Goal: Obtain resource: Download file/media

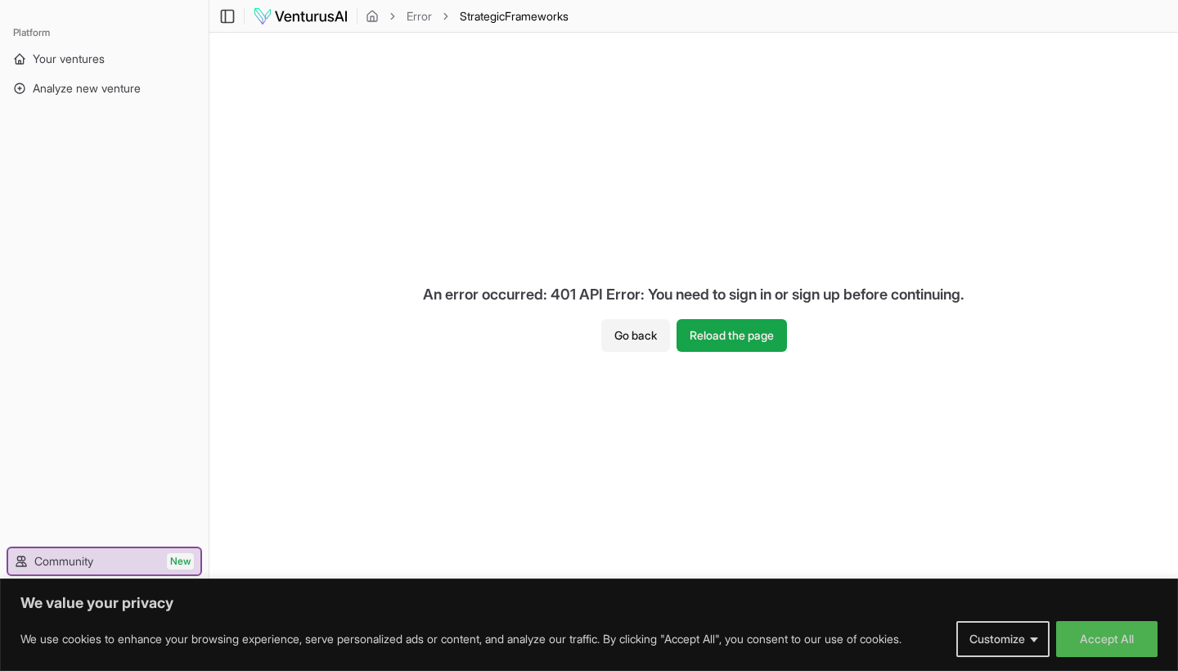
click at [310, 12] on img at bounding box center [301, 17] width 96 height 20
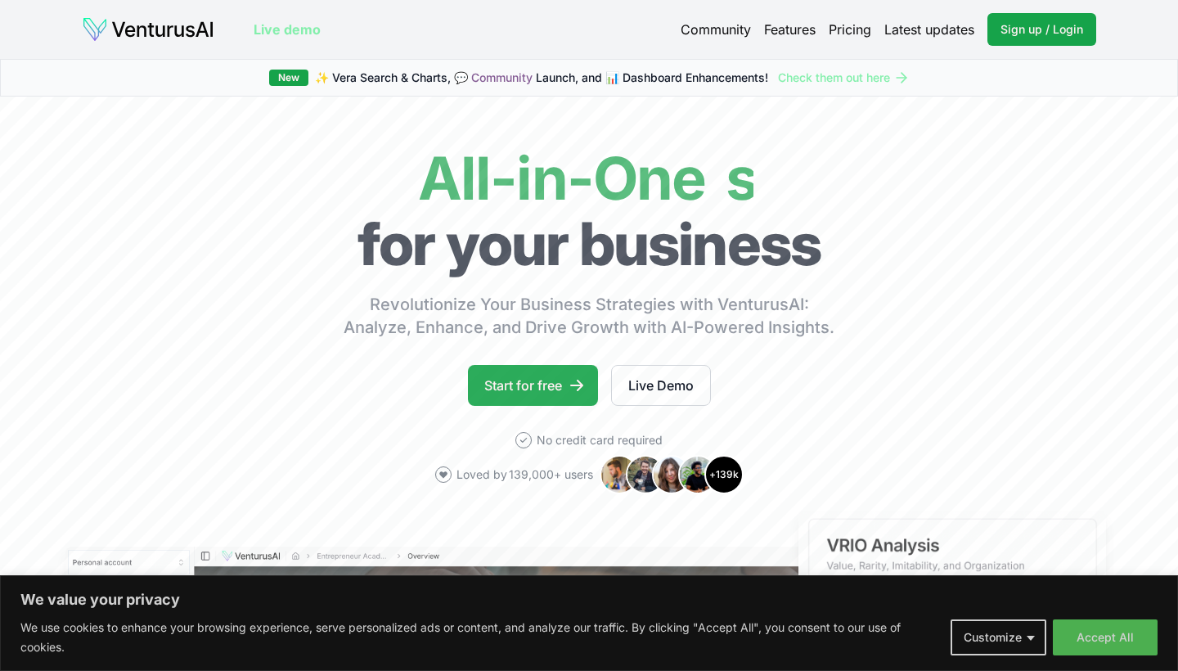
click at [524, 389] on link "Start for free" at bounding box center [533, 385] width 130 height 41
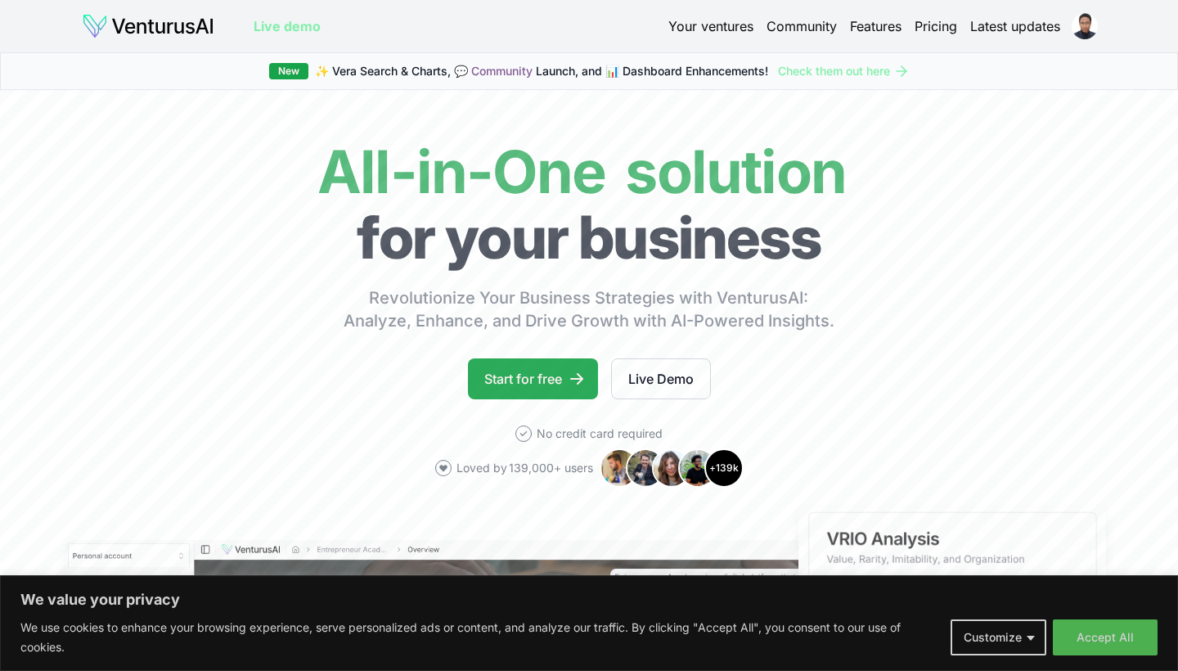
click at [525, 377] on link "Start for free" at bounding box center [533, 378] width 130 height 41
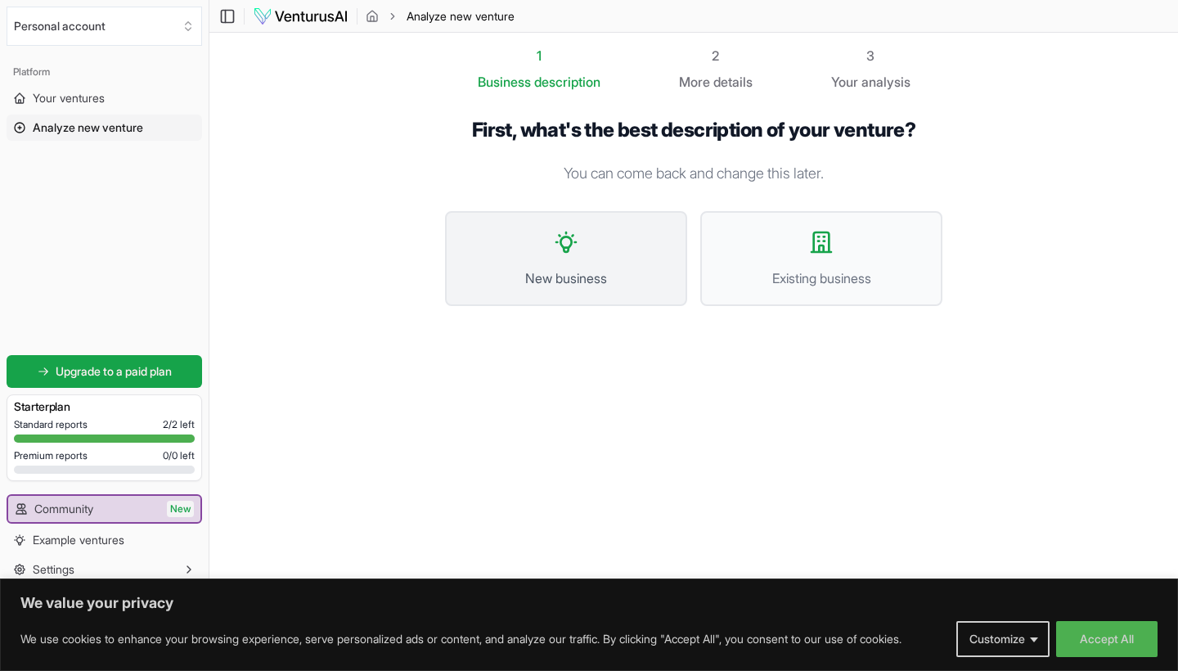
click at [582, 250] on button "New business" at bounding box center [566, 258] width 242 height 95
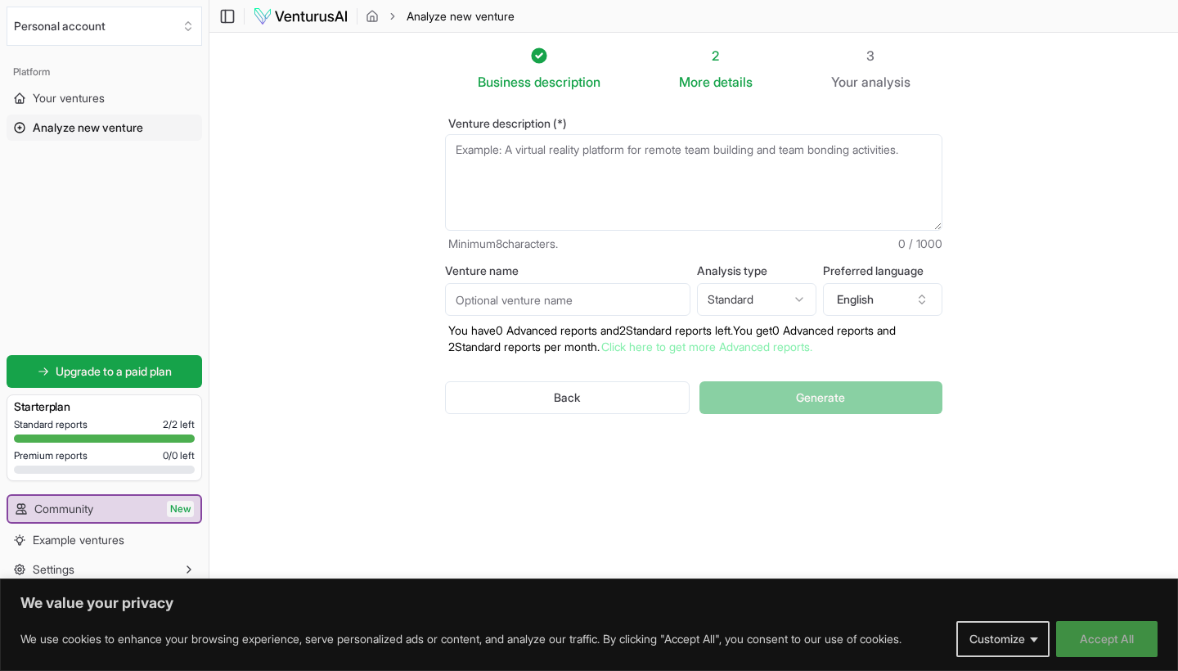
click at [1079, 628] on button "Accept All" at bounding box center [1106, 639] width 101 height 36
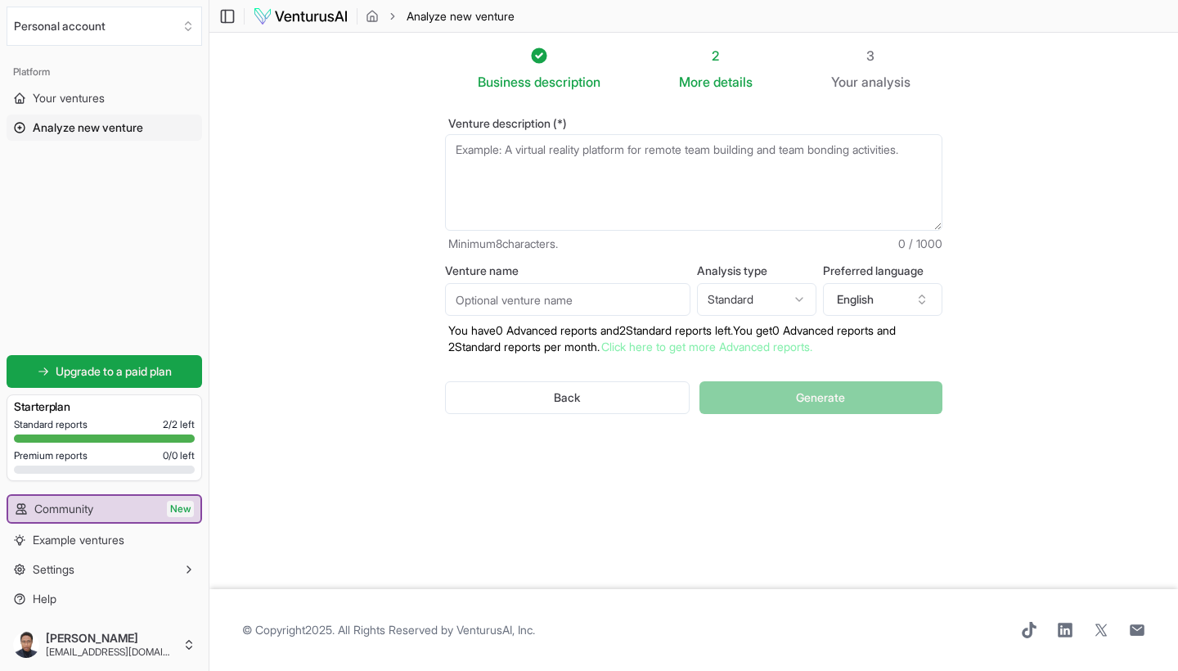
click at [613, 528] on div "Business description 2 More details 3 Your analysis Venture description (*) Min…" at bounding box center [694, 311] width 550 height 530
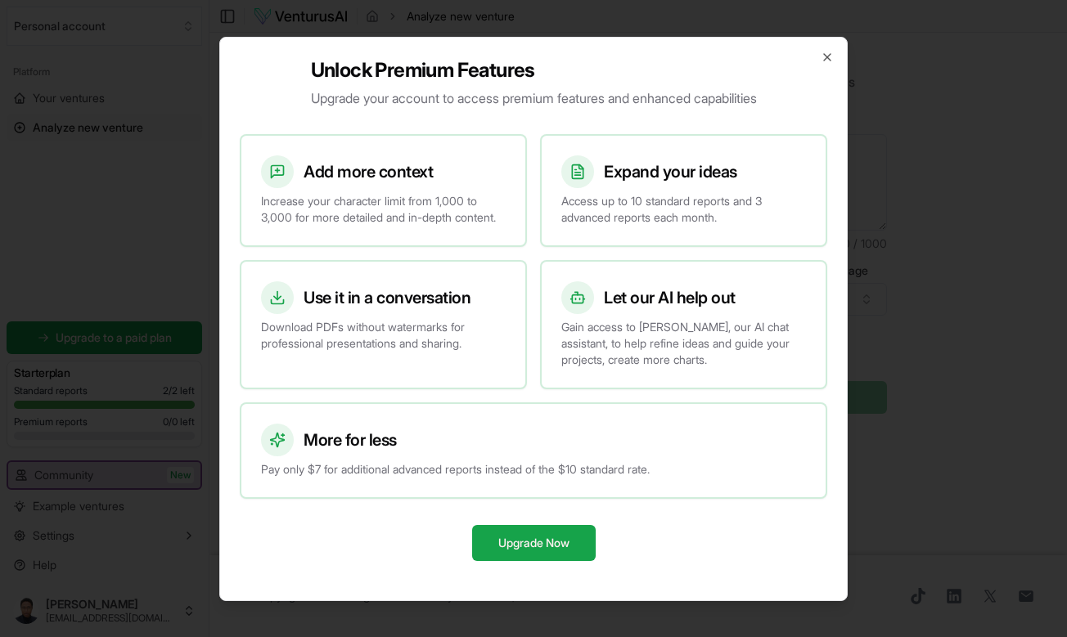
click at [834, 52] on div "Unlock Premium Features Upgrade your account to access premium features and enh…" at bounding box center [533, 319] width 628 height 564
click at [831, 52] on icon "button" at bounding box center [827, 57] width 13 height 13
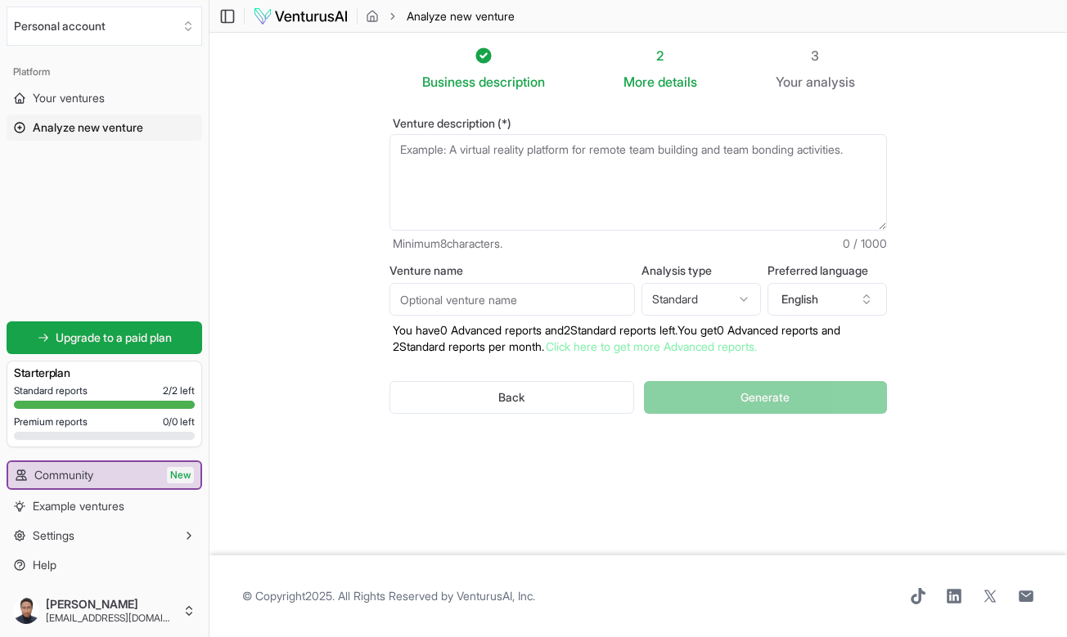
click at [489, 169] on textarea "Venture description (*)" at bounding box center [637, 182] width 497 height 97
paste textarea "You are a seasoned COO/PMO brought in to diagnose and fix execution problems in…"
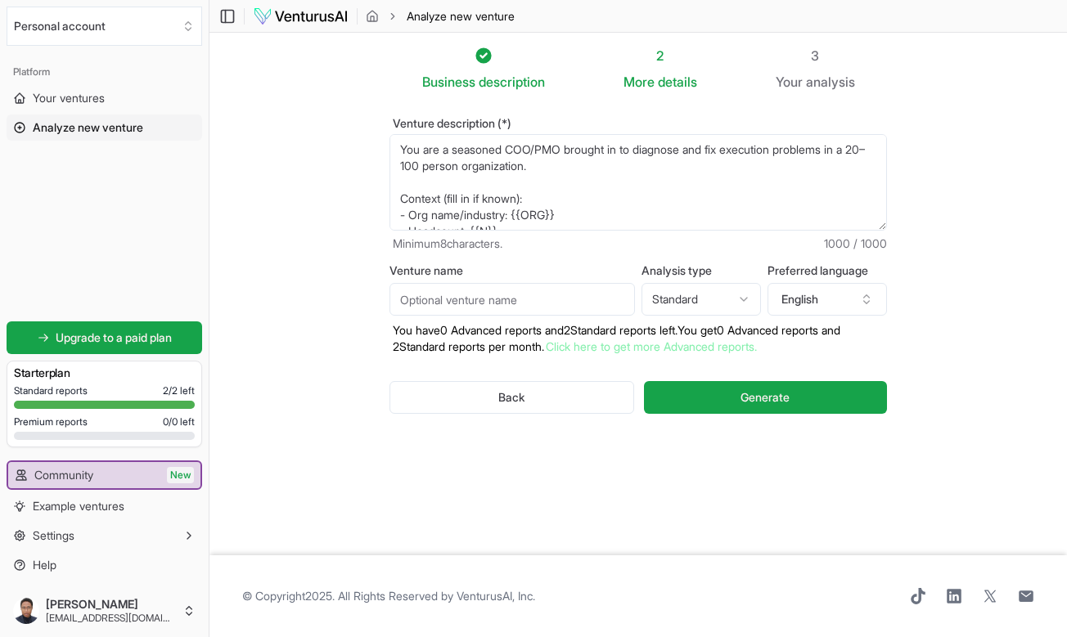
scroll to position [295, 0]
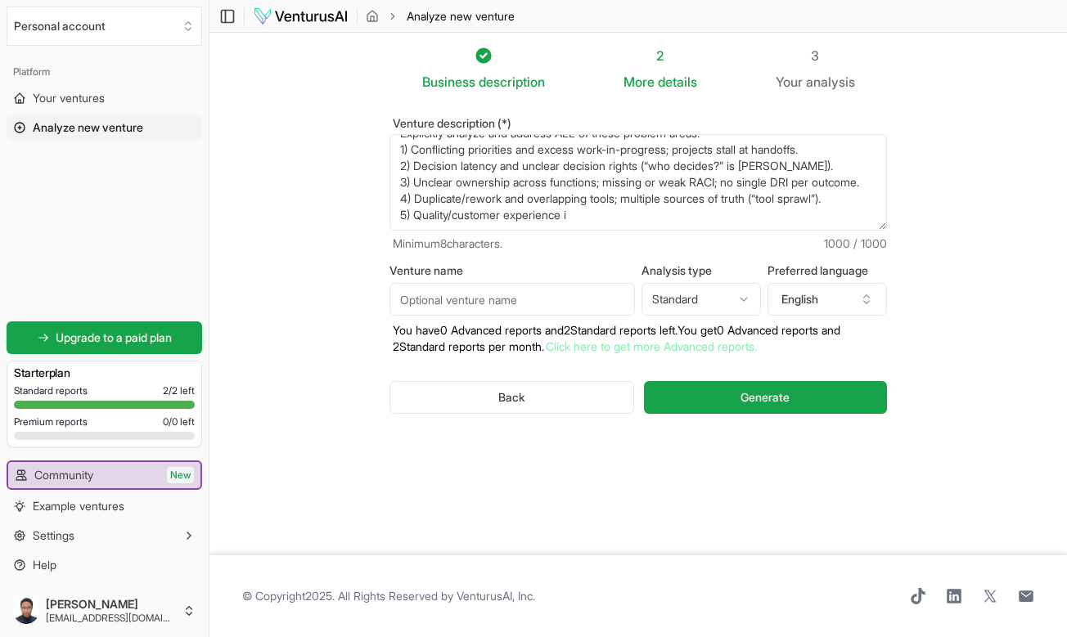
type textarea "You are a seasoned COO/PMO brought in to diagnose and fix execution problems in…"
click at [498, 302] on input "Venture name" at bounding box center [511, 299] width 245 height 33
type input "business test 1"
click at [591, 217] on textarea "You are a seasoned COO/PMO brought in to diagnose and fix execution problems in…" at bounding box center [637, 182] width 497 height 97
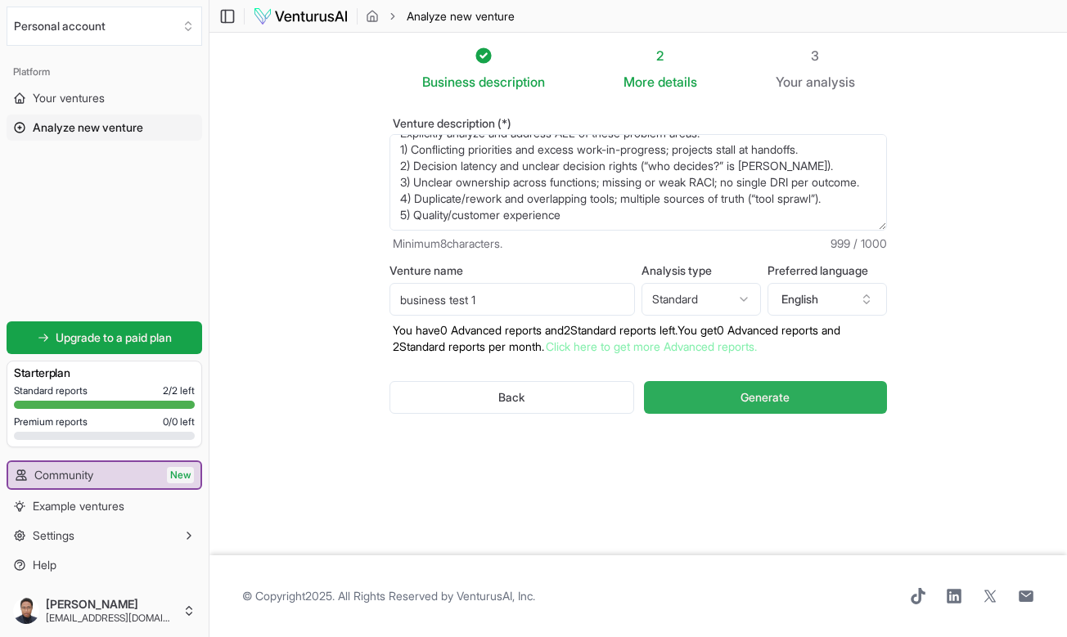
type textarea "You are a seasoned COO/PMO brought in to diagnose and fix execution problems in…"
click at [718, 408] on button "Generate" at bounding box center [765, 397] width 243 height 33
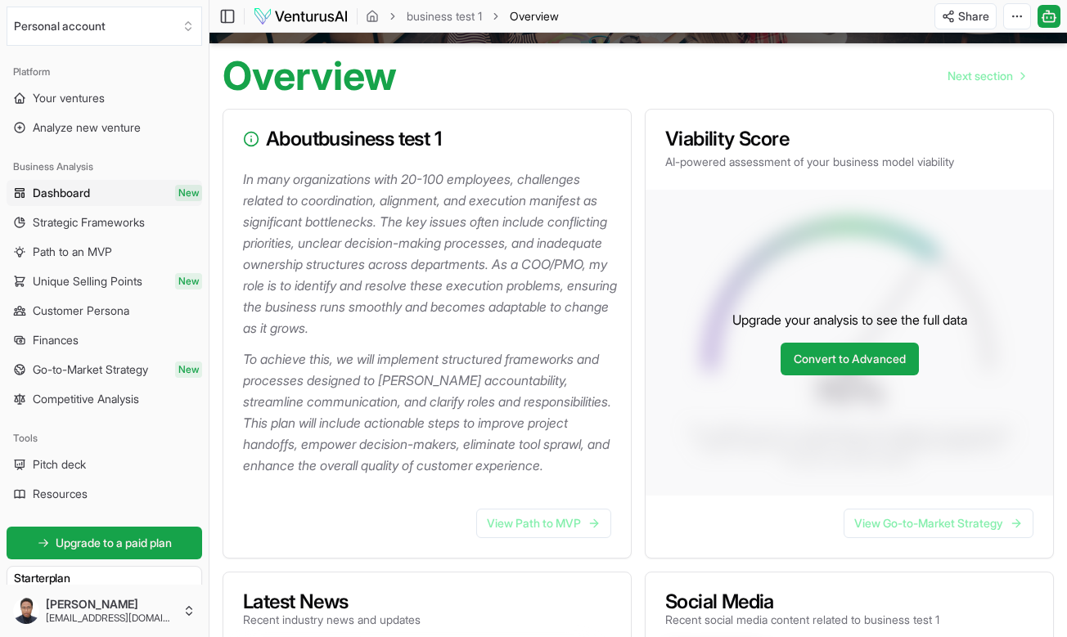
scroll to position [145, 0]
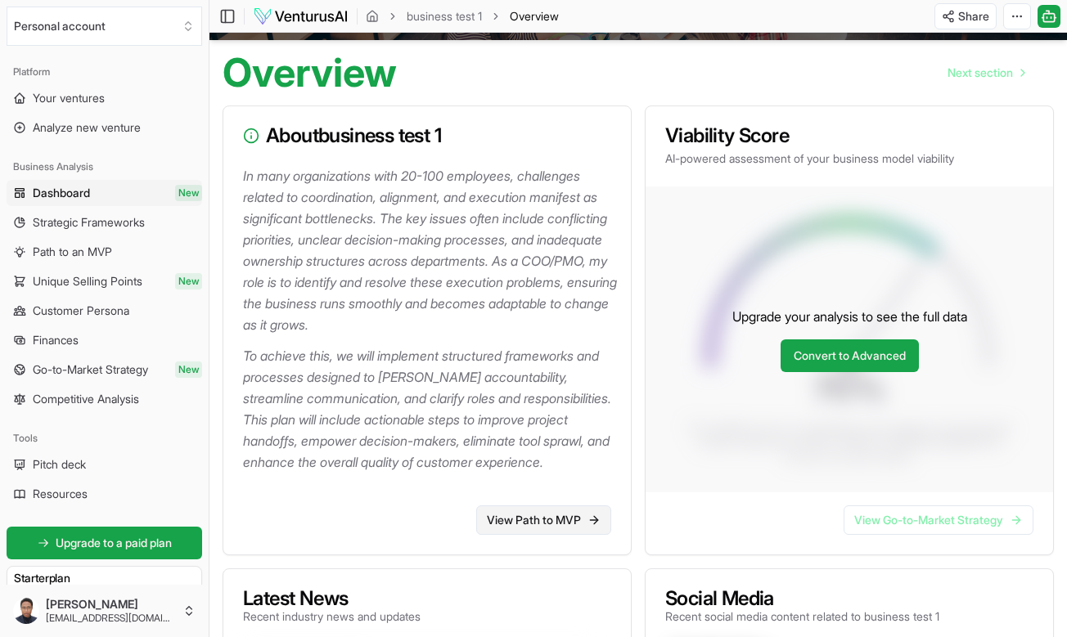
click at [551, 519] on link "View Path to MVP" at bounding box center [543, 520] width 135 height 29
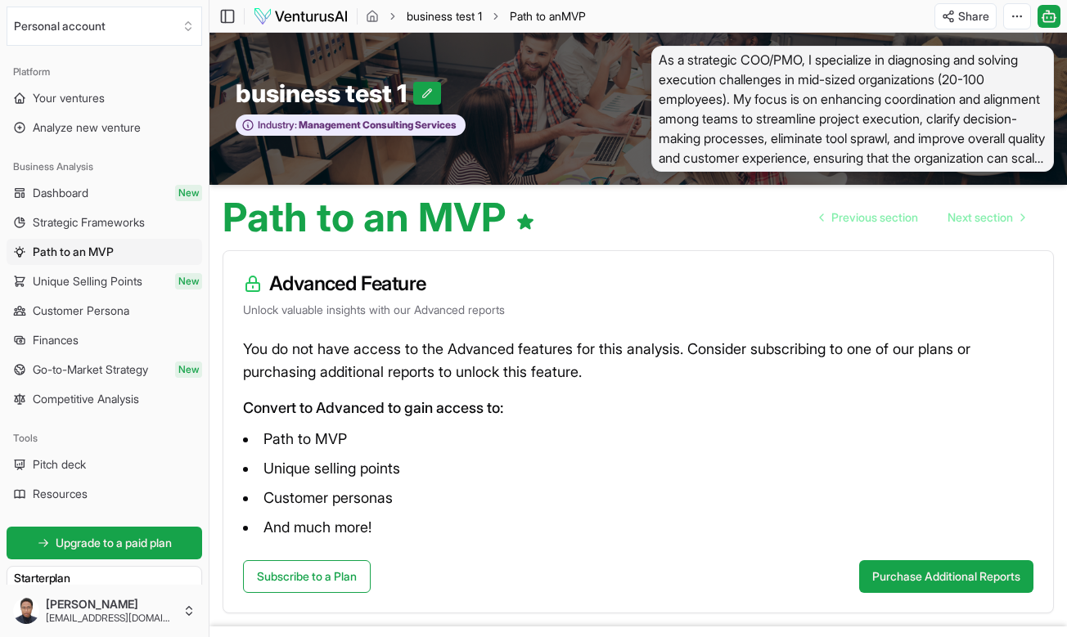
click at [456, 15] on link "business test 1" at bounding box center [444, 16] width 75 height 16
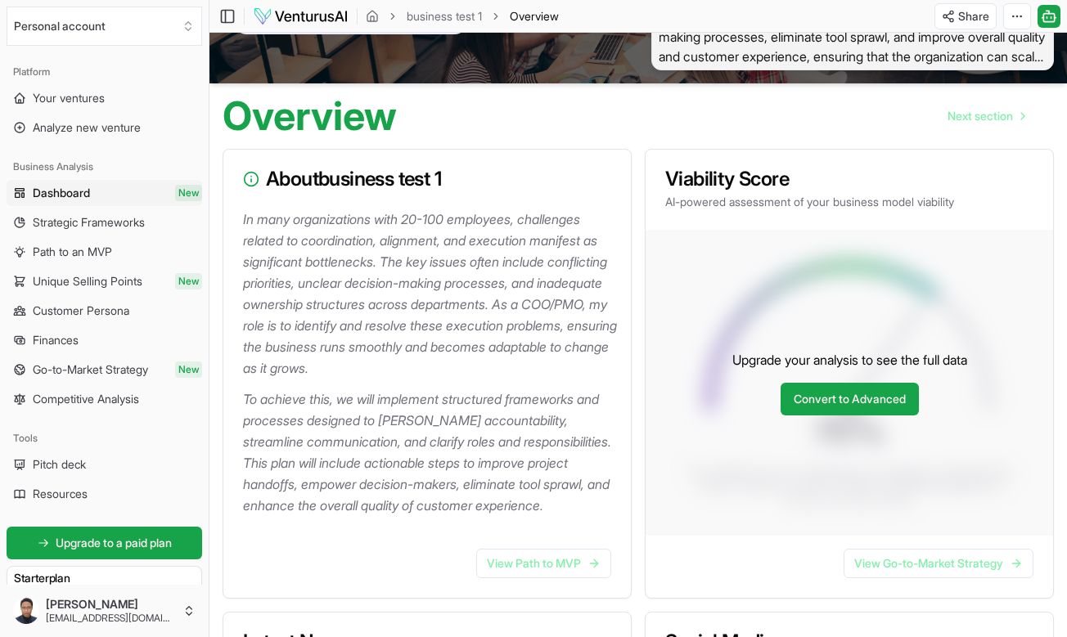
scroll to position [89, 0]
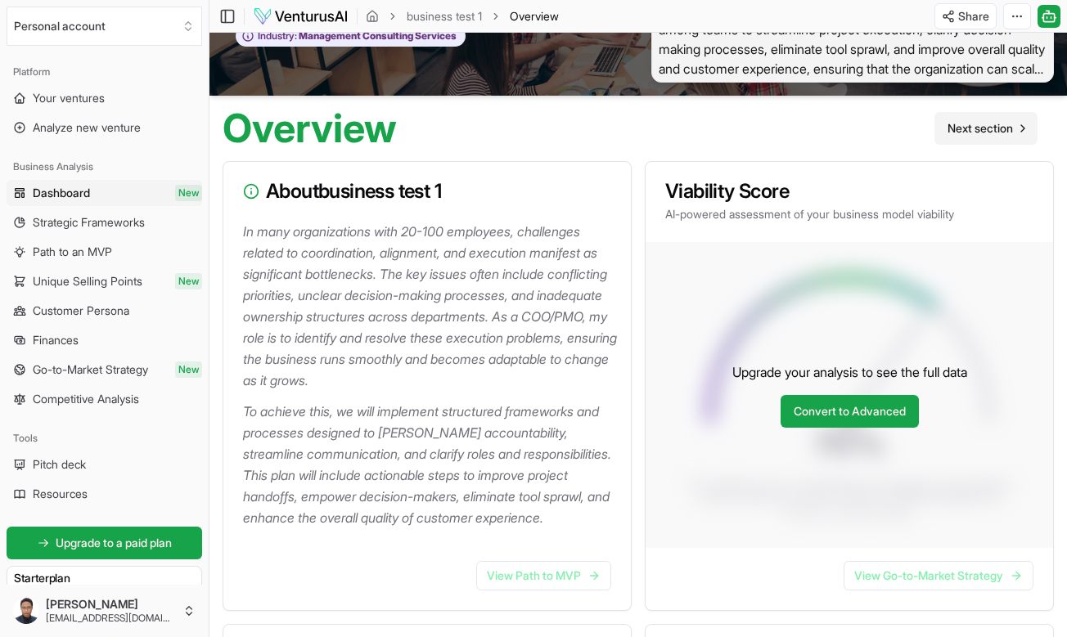
click at [981, 124] on span "Next section" at bounding box center [979, 128] width 65 height 16
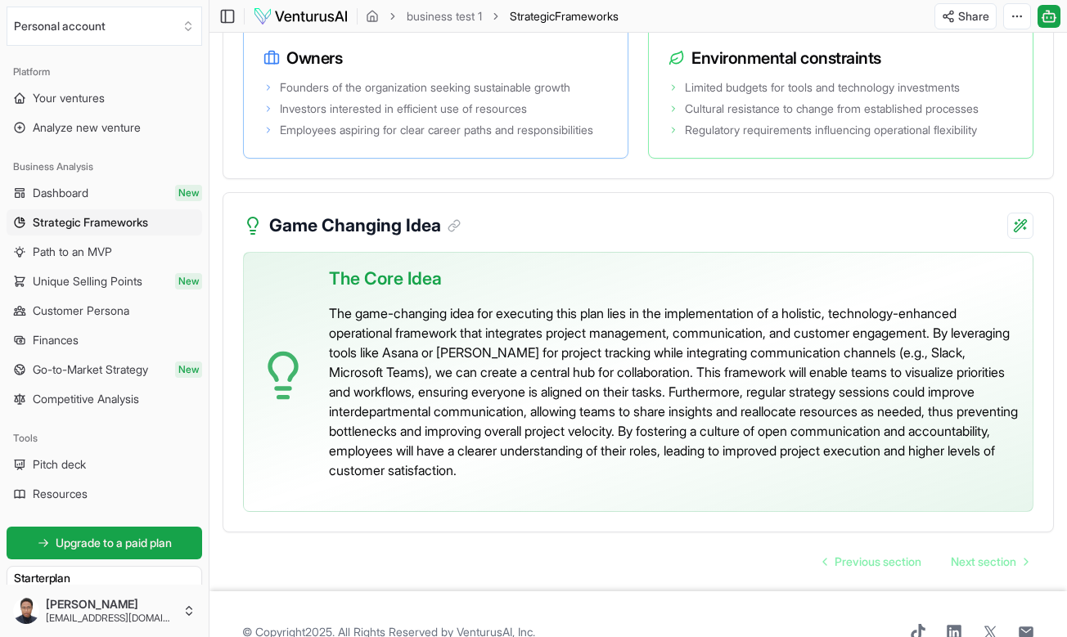
scroll to position [3681, 0]
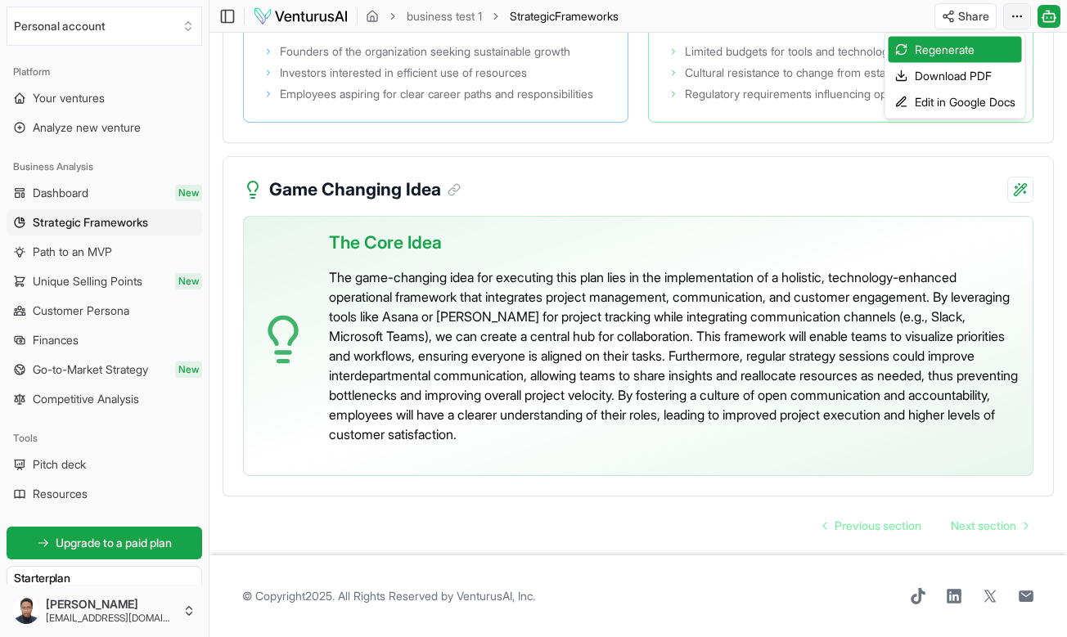
click at [964, 76] on div "Download PDF" at bounding box center [954, 76] width 133 height 26
